Goal: Information Seeking & Learning: Find specific fact

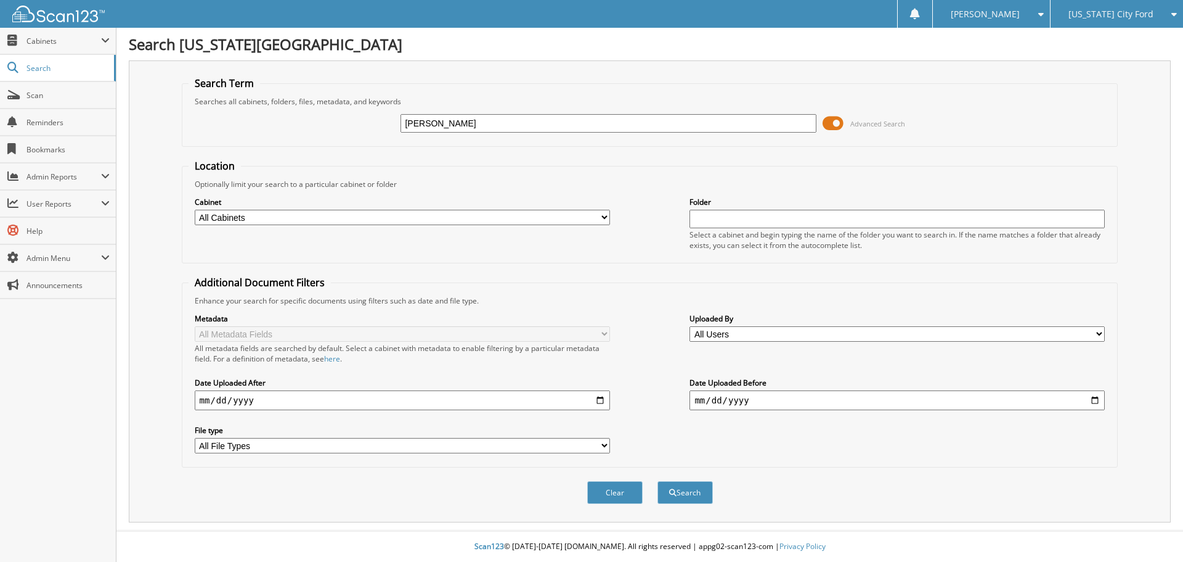
type input "[PERSON_NAME]"
click at [658, 481] on button "Search" at bounding box center [685, 492] width 55 height 23
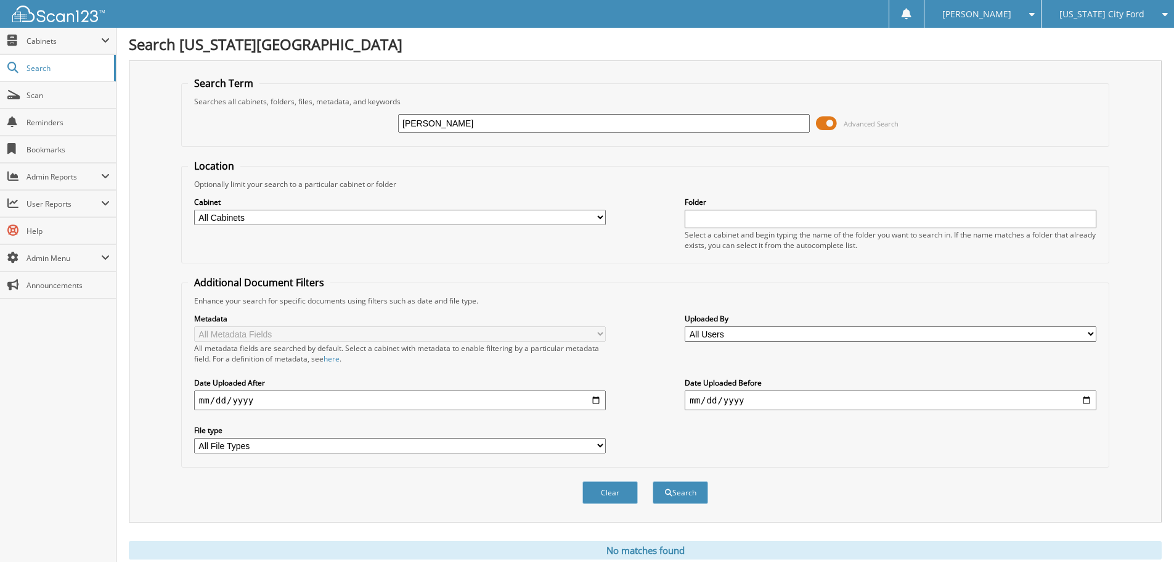
drag, startPoint x: 420, startPoint y: 121, endPoint x: 327, endPoint y: 125, distance: 93.2
click at [327, 125] on div "marsh, tia Advanced Search" at bounding box center [645, 123] width 915 height 33
type input "[PERSON_NAME]"
click at [653, 481] on button "Search" at bounding box center [680, 492] width 55 height 23
click at [43, 45] on span "Cabinets" at bounding box center [64, 41] width 75 height 10
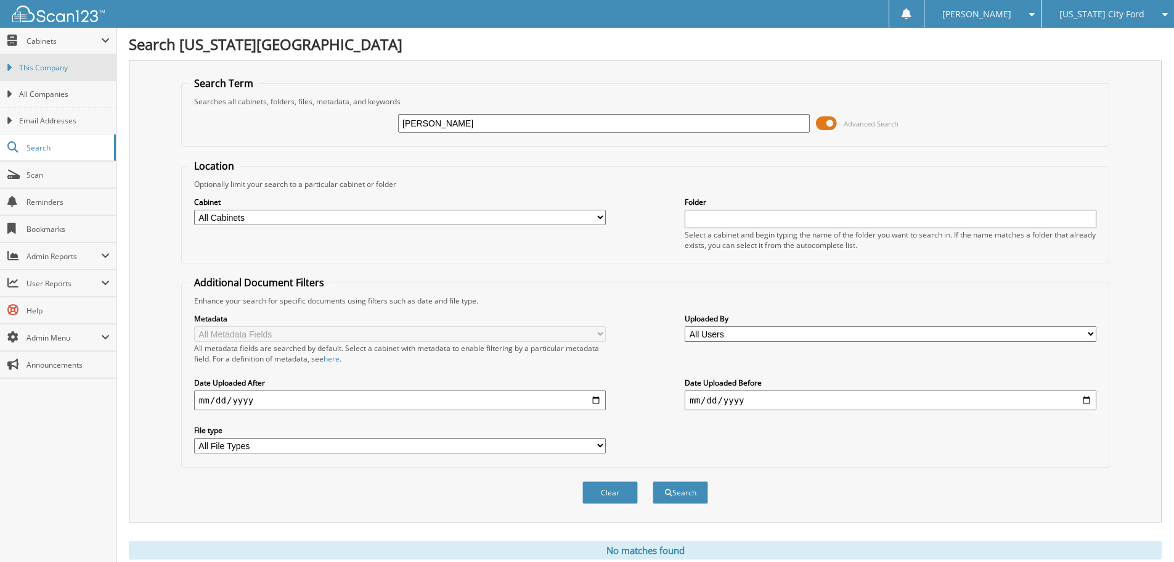
click at [45, 75] on link "This Company" at bounding box center [58, 67] width 116 height 27
